Goal: Task Accomplishment & Management: Manage account settings

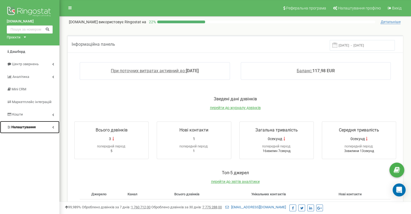
click at [28, 126] on span "Налаштування" at bounding box center [23, 127] width 24 height 4
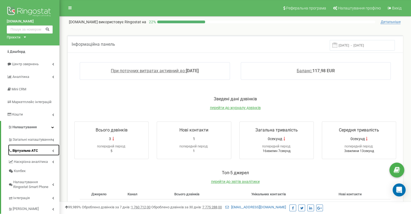
click at [30, 149] on span "Віртуальна АТС" at bounding box center [25, 150] width 26 height 5
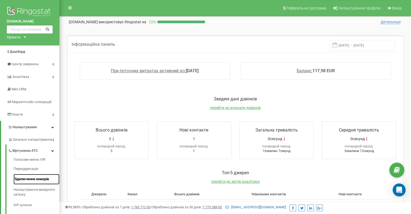
click at [34, 176] on link "Підключення номерів" at bounding box center [37, 179] width 46 height 11
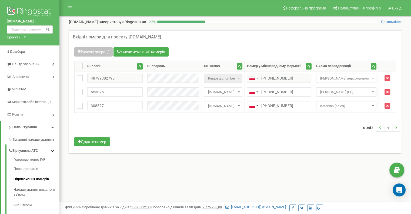
click at [201, 189] on div "Реферальна програма Налаштування профілю Вихід [DOMAIN_NAME] використовує Ringo…" at bounding box center [234, 162] width 351 height 324
click at [26, 37] on icon at bounding box center [25, 36] width 2 height 1
click at [23, 45] on link "[DOMAIN_NAME]" at bounding box center [22, 43] width 25 height 3
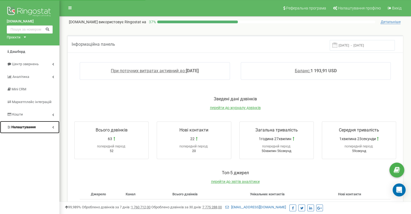
click at [24, 129] on span "Налаштування" at bounding box center [23, 127] width 24 height 4
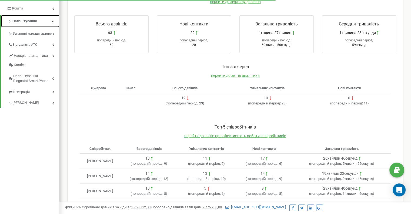
scroll to position [108, 0]
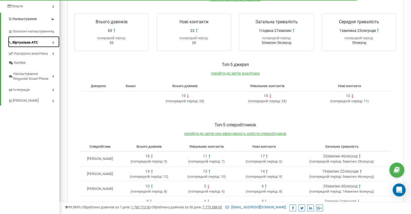
click at [27, 40] on span "Віртуальна АТС" at bounding box center [25, 42] width 26 height 5
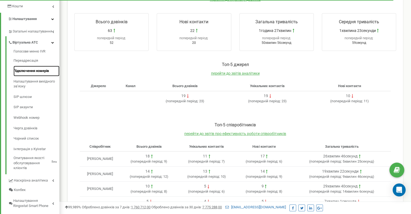
click at [29, 73] on link "Підключення номерів" at bounding box center [37, 71] width 46 height 11
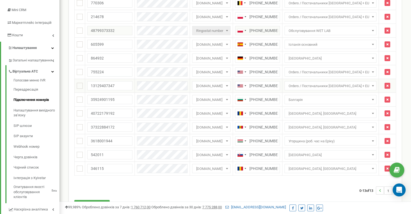
scroll to position [54, 0]
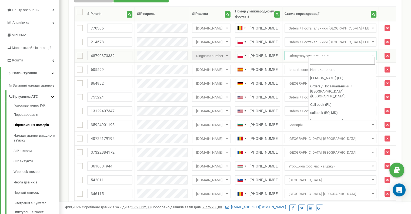
drag, startPoint x: 310, startPoint y: 53, endPoint x: 316, endPoint y: 51, distance: 5.8
click at [316, 52] on span "Обслуговування WET LAB" at bounding box center [330, 56] width 88 height 8
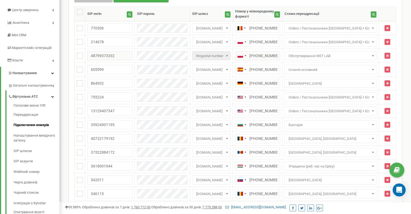
click at [405, 71] on div "Вхідні номери для проєкту nespat.net Масові операції У мене немає SIP номерів Н…" at bounding box center [235, 111] width 341 height 271
